Goal: Transaction & Acquisition: Obtain resource

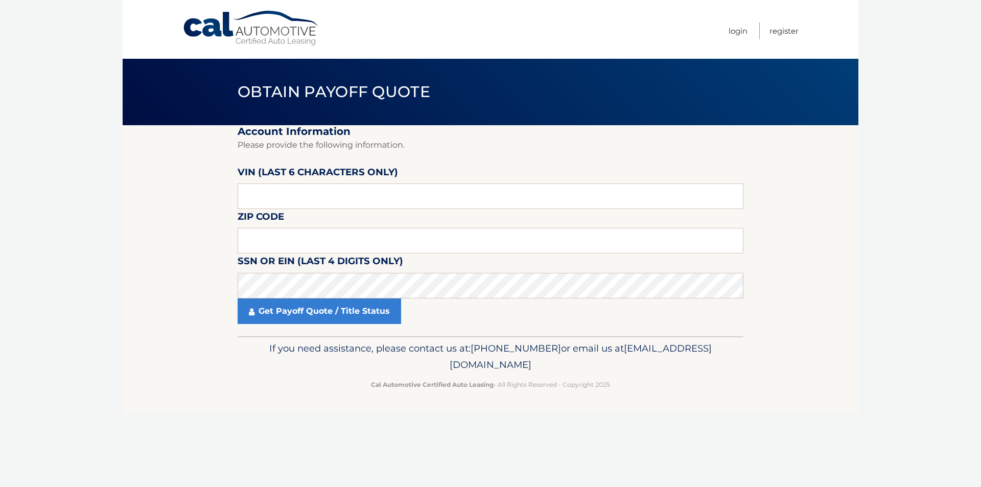
click at [292, 28] on link "Cal Automotive" at bounding box center [251, 28] width 138 height 36
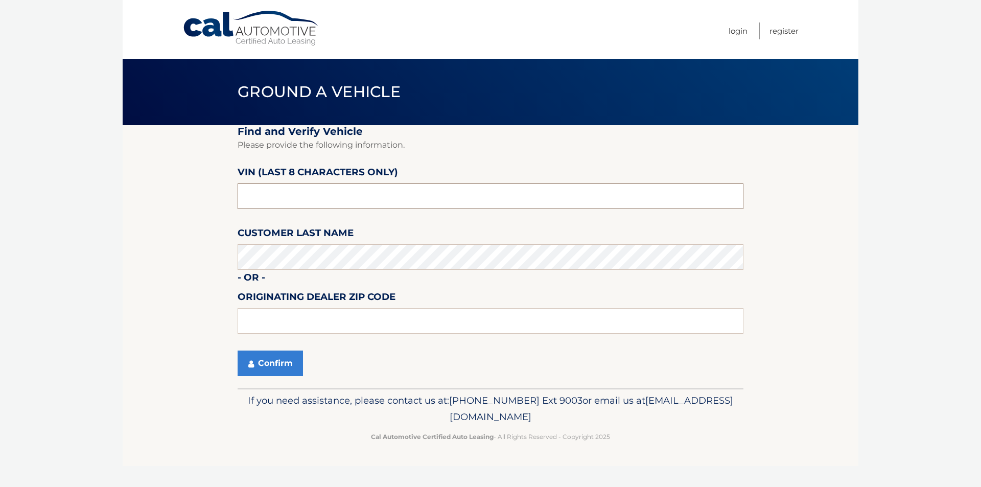
click at [391, 197] on input "text" at bounding box center [490, 196] width 506 height 26
click at [152, 281] on section "Find and Verify Vehicle Please provide the following information. VIN (last 8 c…" at bounding box center [490, 256] width 735 height 263
click at [259, 357] on button "Confirm" at bounding box center [269, 363] width 65 height 26
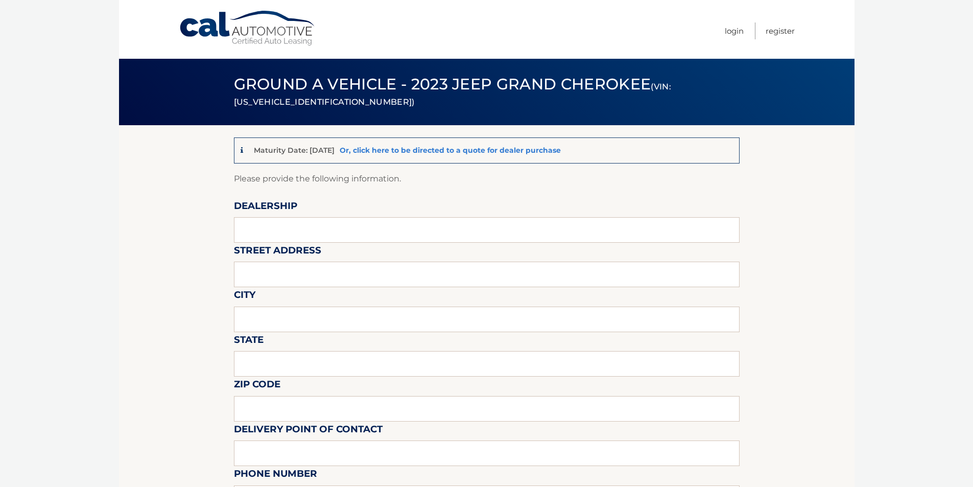
click at [379, 150] on link "Or, click here to be directed to a quote for dealer purchase" at bounding box center [450, 150] width 221 height 9
click at [366, 156] on div "Maturity Date: 04/16/2026 Or, click here to be directed to a quote for dealer p…" at bounding box center [406, 150] width 310 height 13
click at [368, 152] on link "Or, click here to be directed to a quote for dealer purchase" at bounding box center [450, 150] width 221 height 9
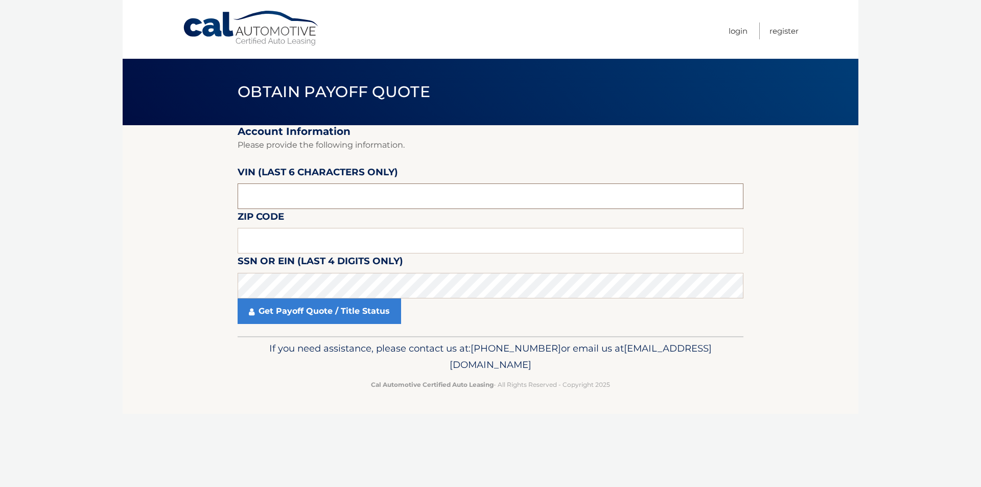
click at [380, 195] on input "text" at bounding box center [490, 196] width 506 height 26
click at [352, 239] on input "text" at bounding box center [490, 241] width 506 height 26
type input "15071"
drag, startPoint x: 119, startPoint y: 267, endPoint x: 135, endPoint y: 263, distance: 16.4
click at [121, 267] on body "Cal Automotive Menu Login Register Obtain Payoff Quote" at bounding box center [490, 243] width 981 height 487
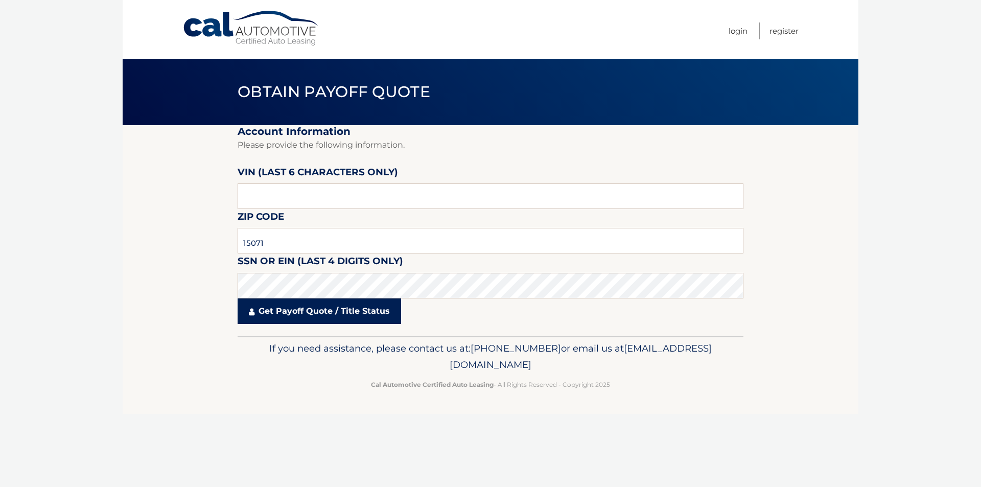
drag, startPoint x: 280, startPoint y: 308, endPoint x: 290, endPoint y: 310, distance: 9.8
click at [280, 309] on link "Get Payoff Quote / Title Status" at bounding box center [318, 311] width 163 height 26
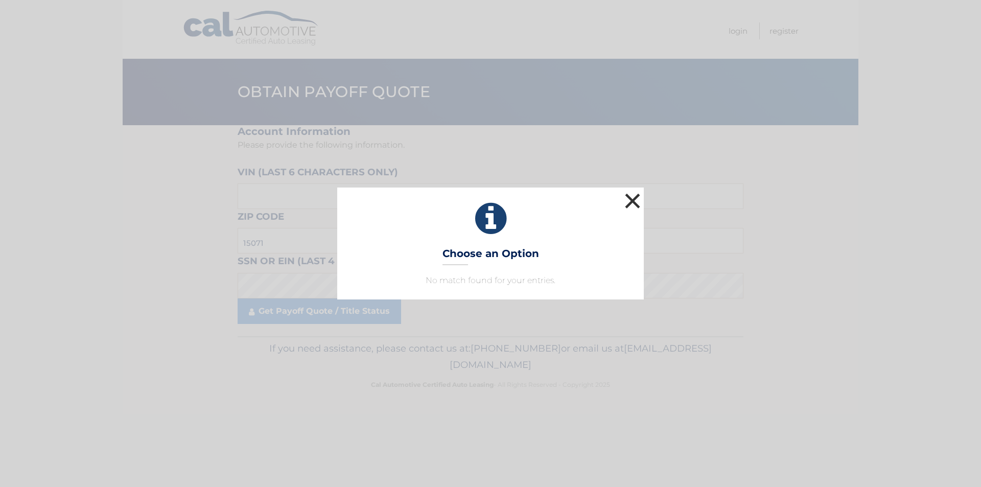
click at [634, 193] on button "×" at bounding box center [632, 200] width 20 height 20
